Goal: Task Accomplishment & Management: Use online tool/utility

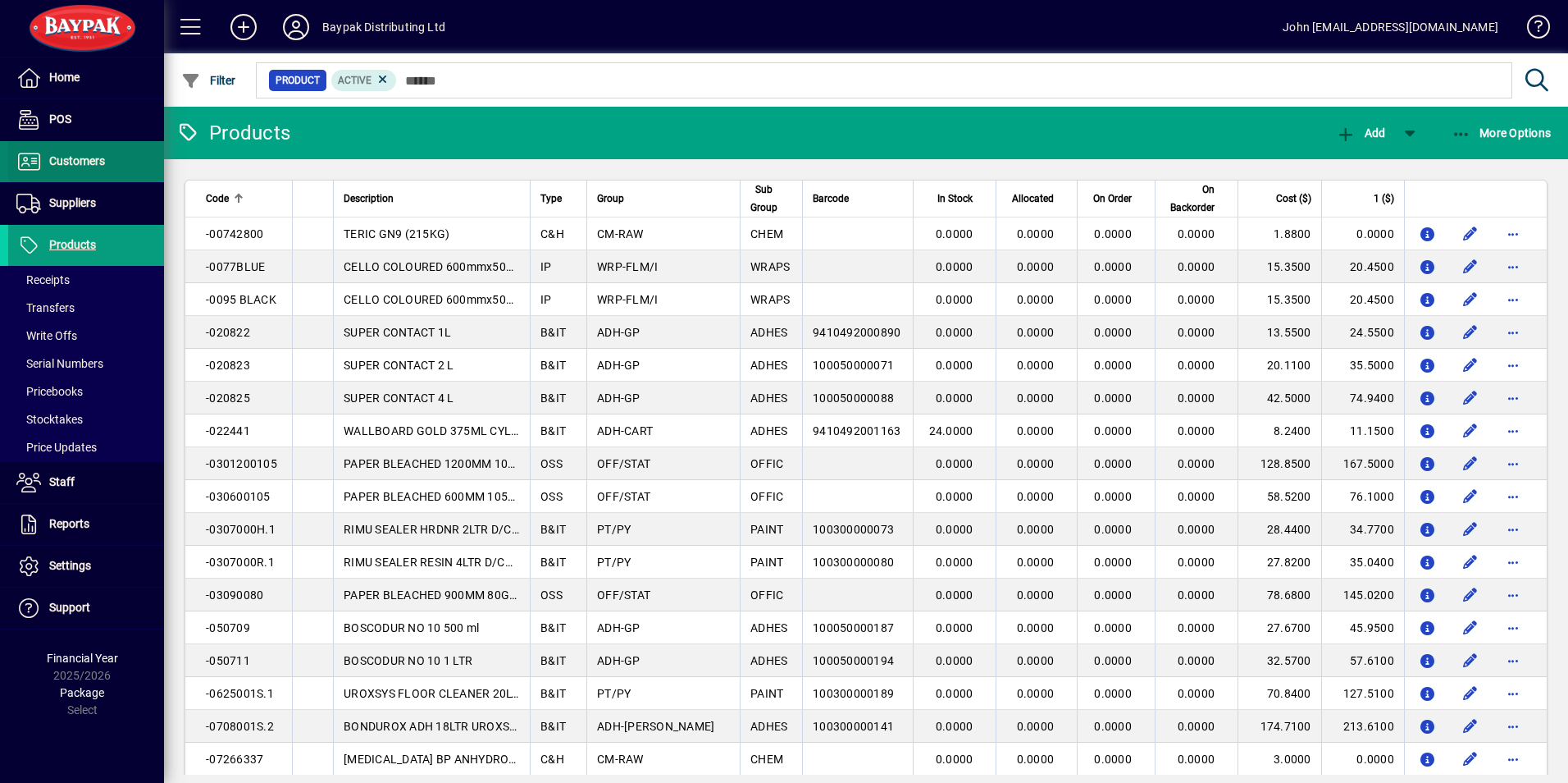
click at [85, 159] on span "Customers" at bounding box center [77, 161] width 56 height 13
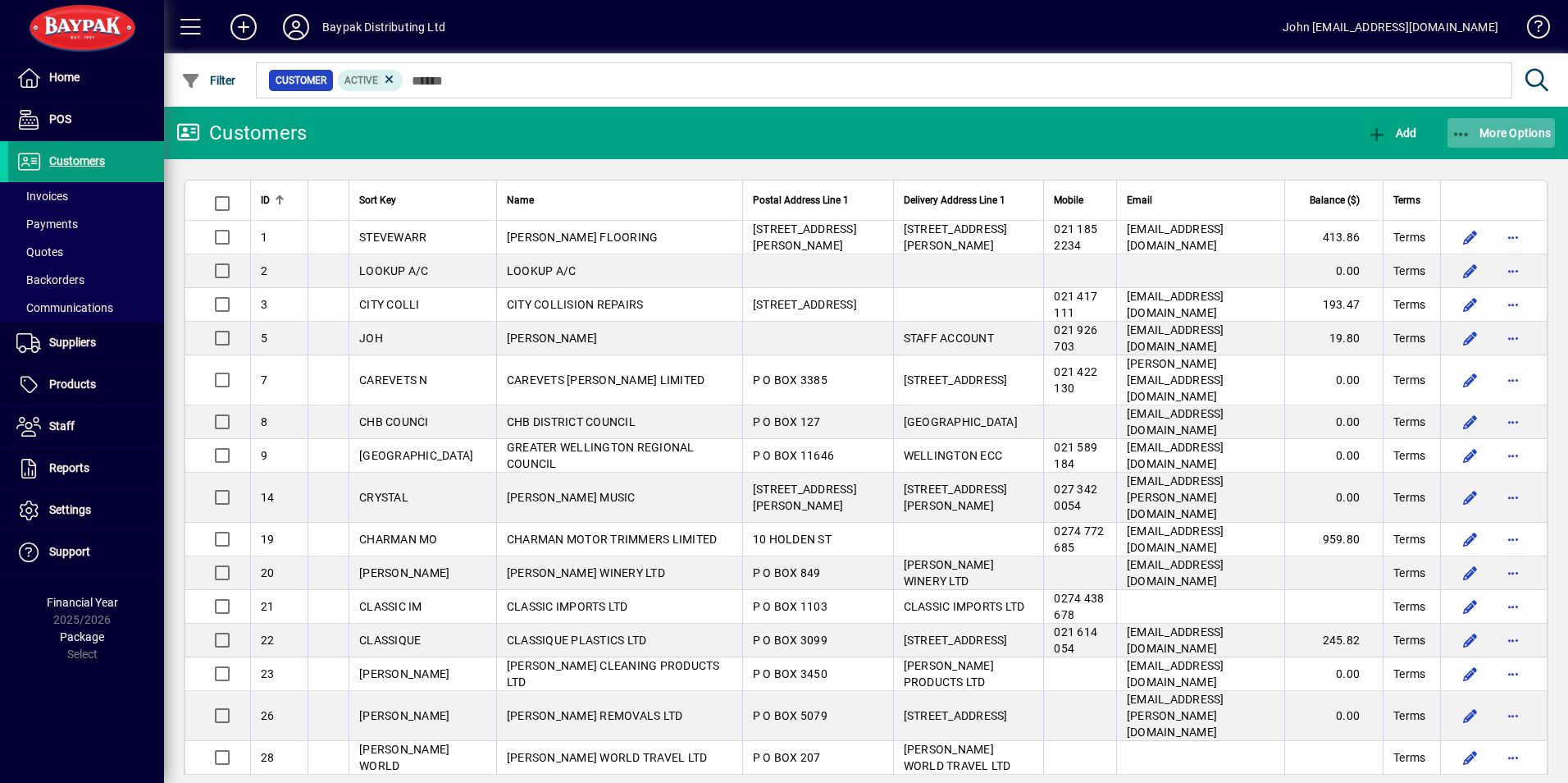
click at [1466, 131] on icon "button" at bounding box center [1462, 134] width 21 height 16
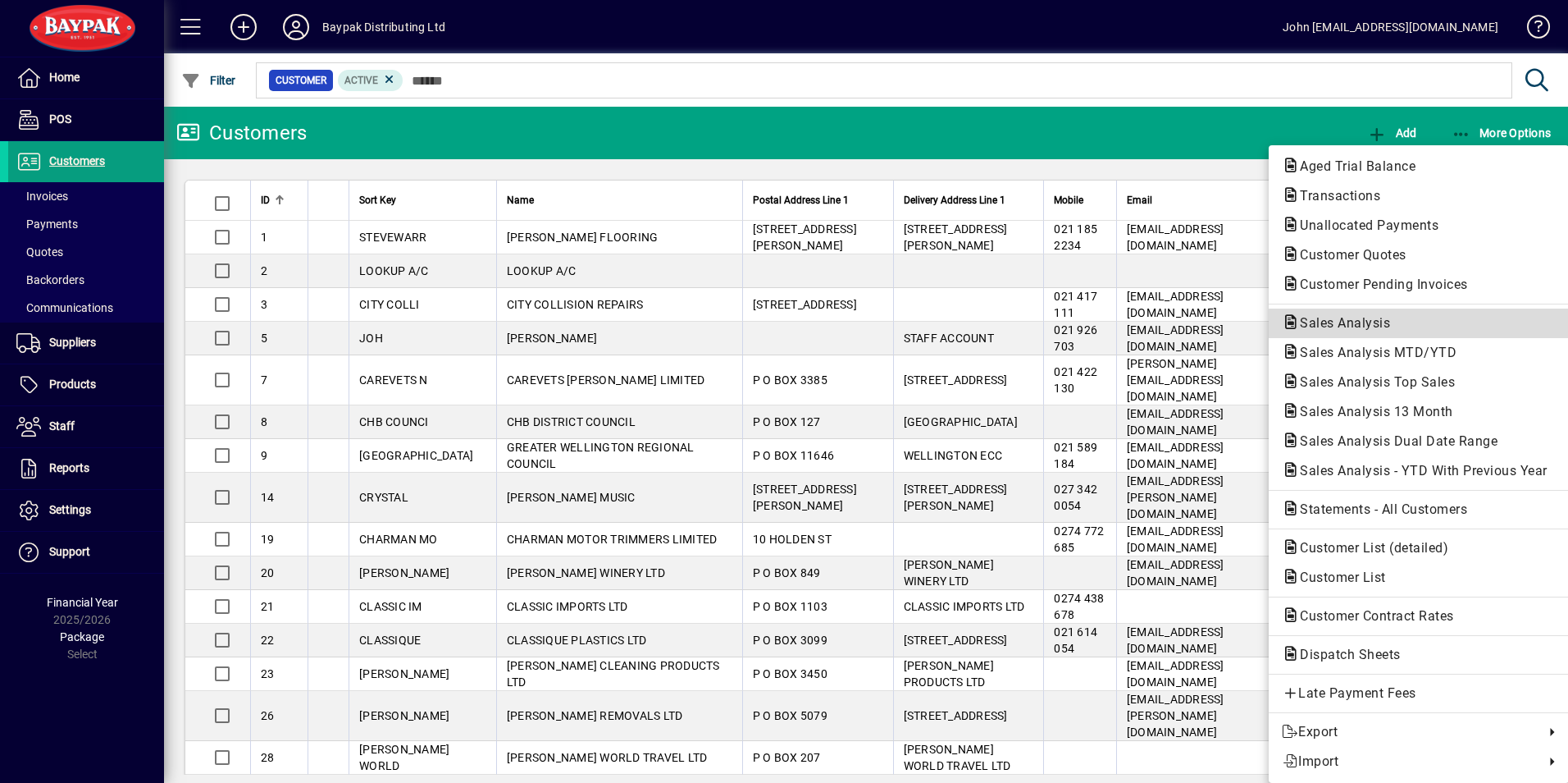
click at [1346, 320] on span "Sales Analysis" at bounding box center [1339, 323] width 116 height 16
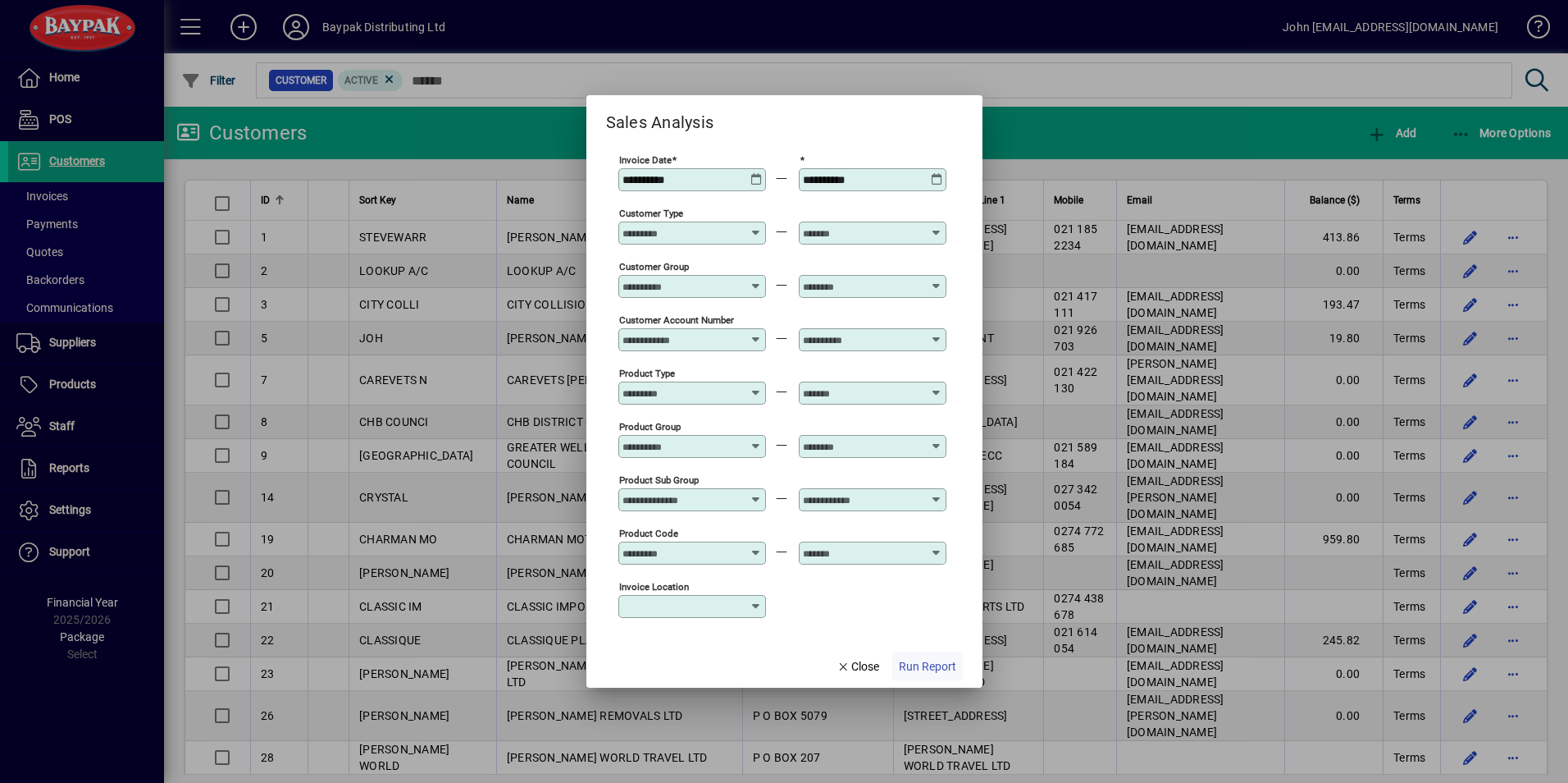
click at [924, 666] on span "Run Report" at bounding box center [928, 666] width 58 height 17
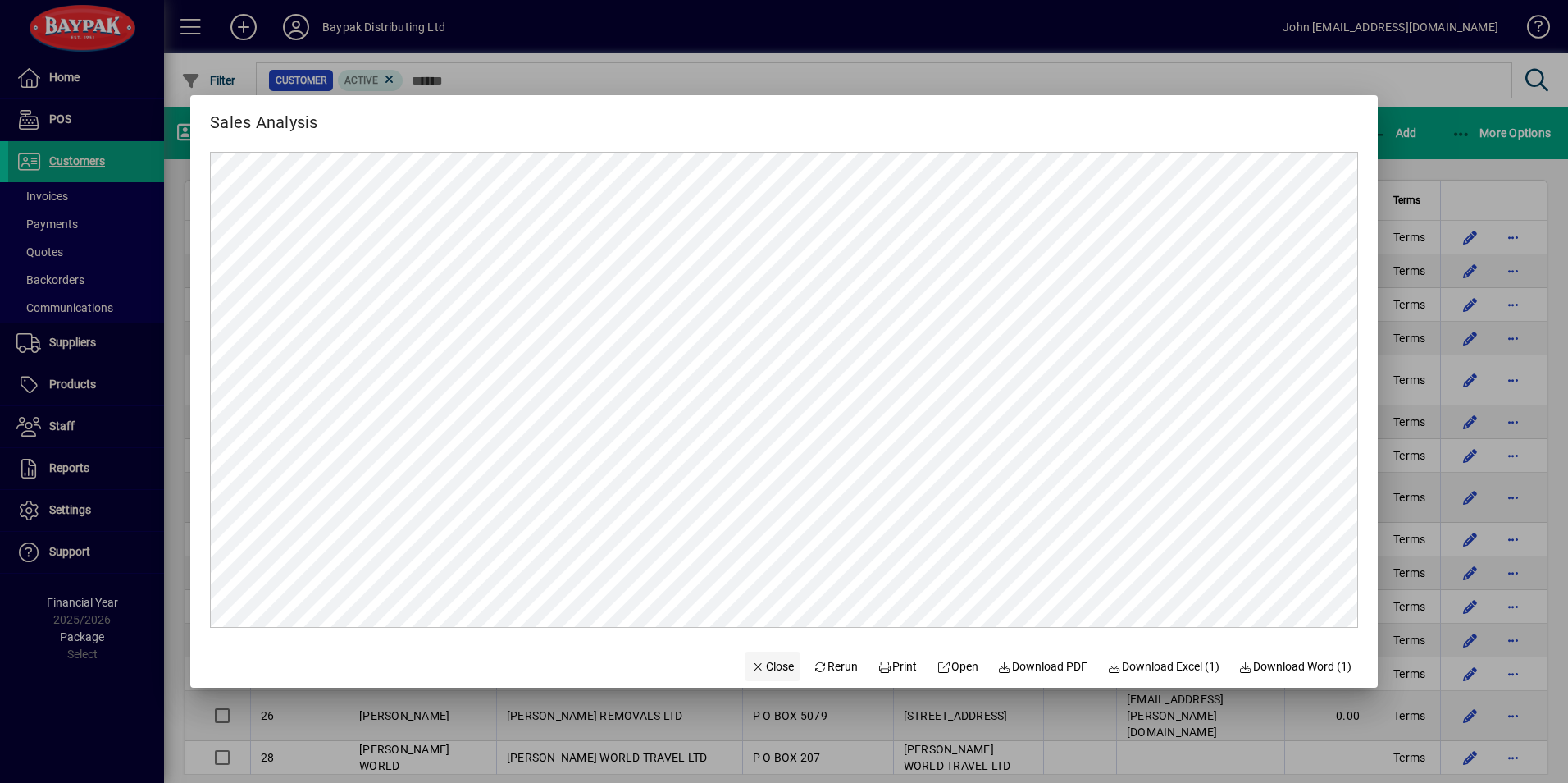
click at [757, 664] on span "Close" at bounding box center [773, 666] width 43 height 17
